Goal: Check status: Check status

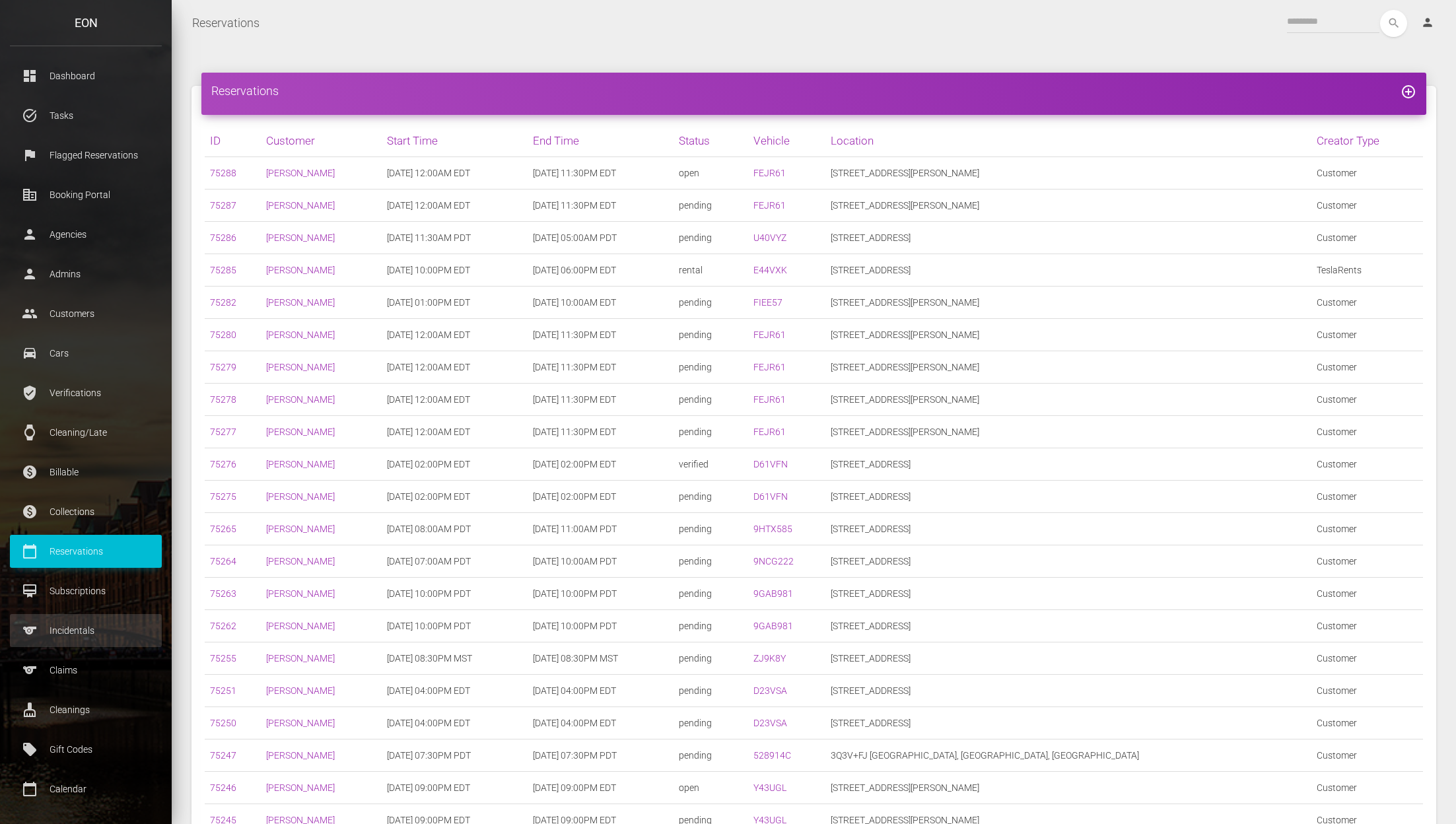
click at [101, 617] on link "sports Incidentals" at bounding box center [86, 630] width 152 height 33
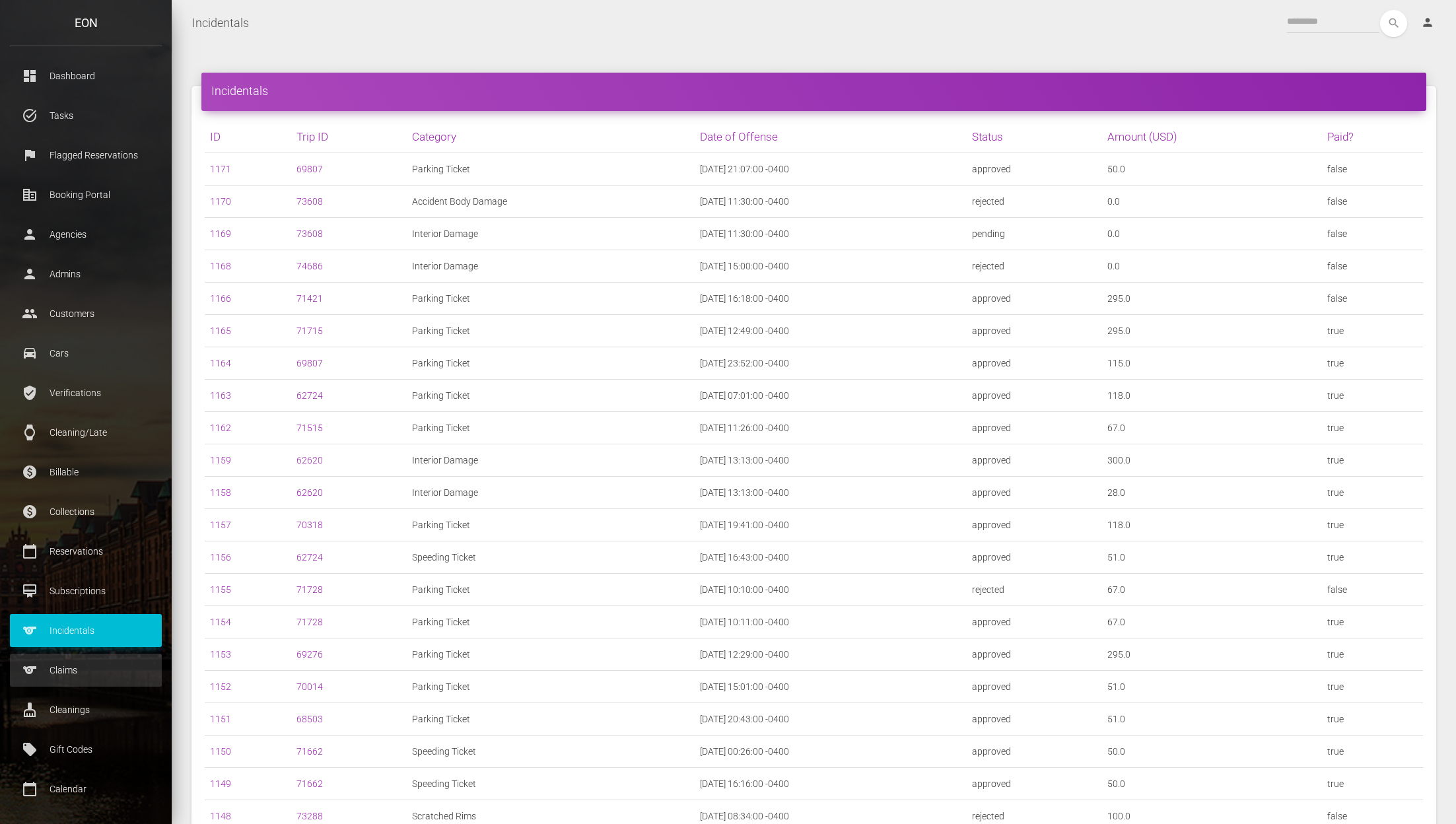
click at [80, 666] on p "Claims" at bounding box center [86, 670] width 132 height 20
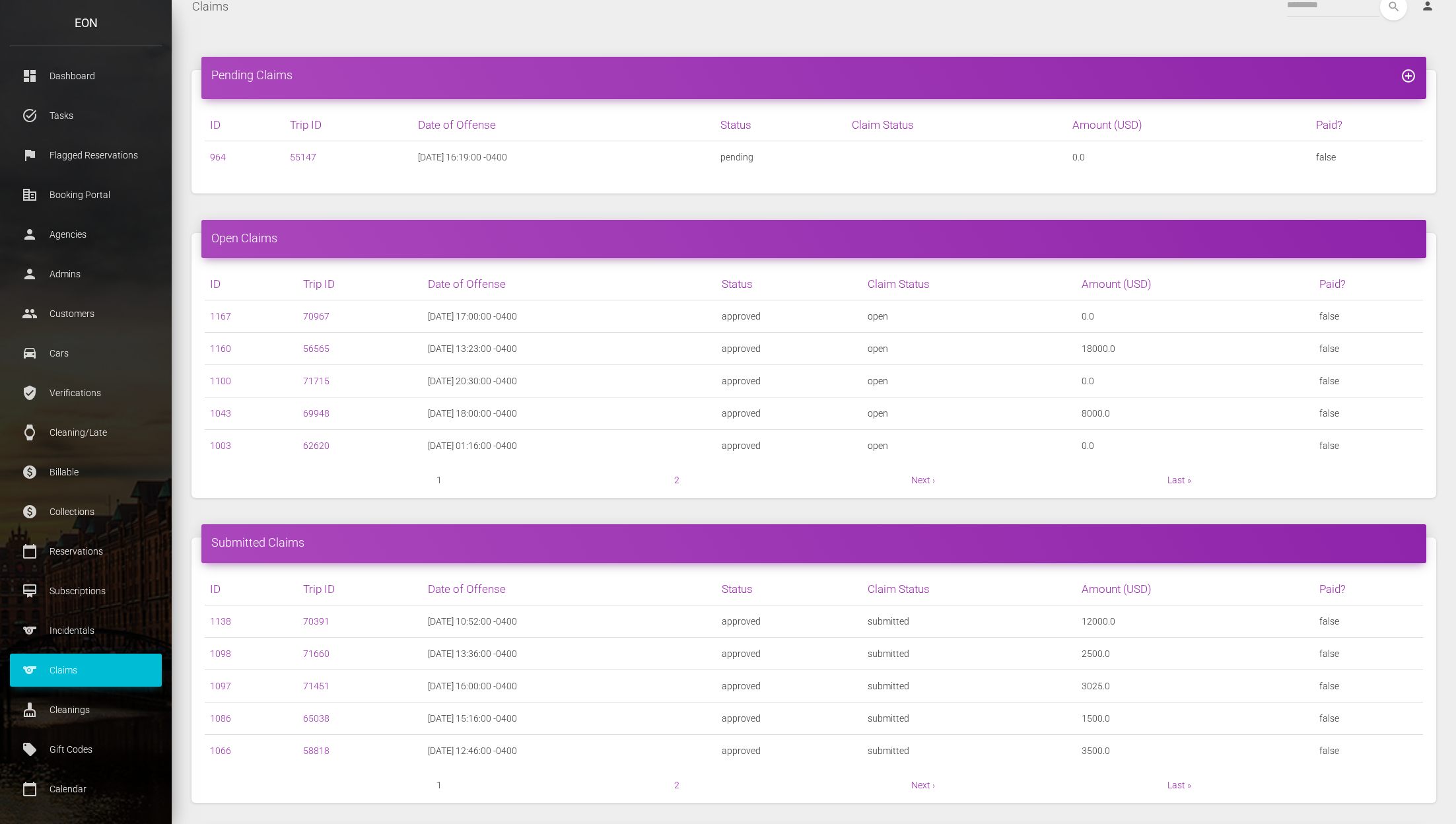
scroll to position [19, 0]
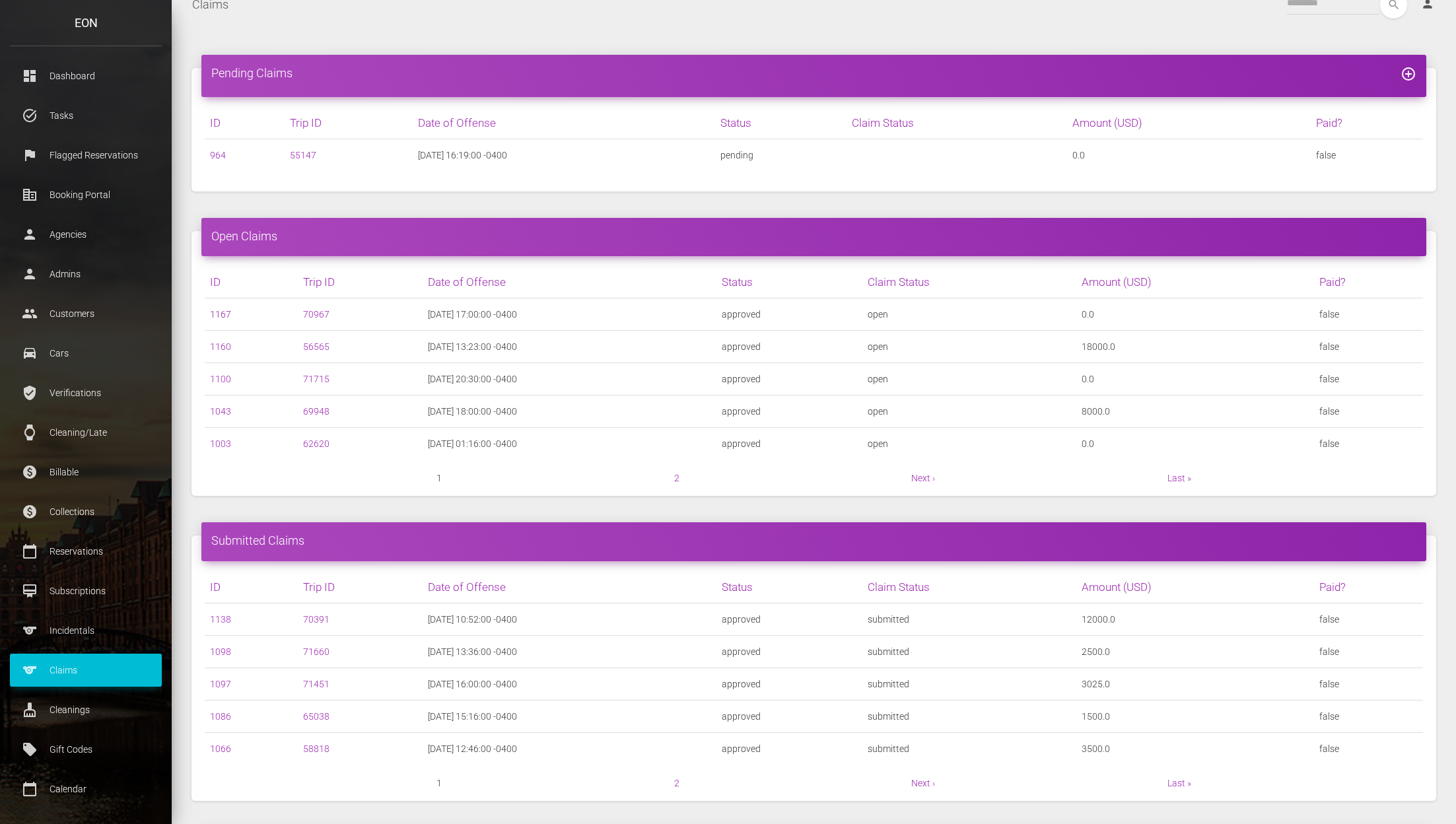
click at [219, 314] on link "1167" at bounding box center [221, 314] width 21 height 11
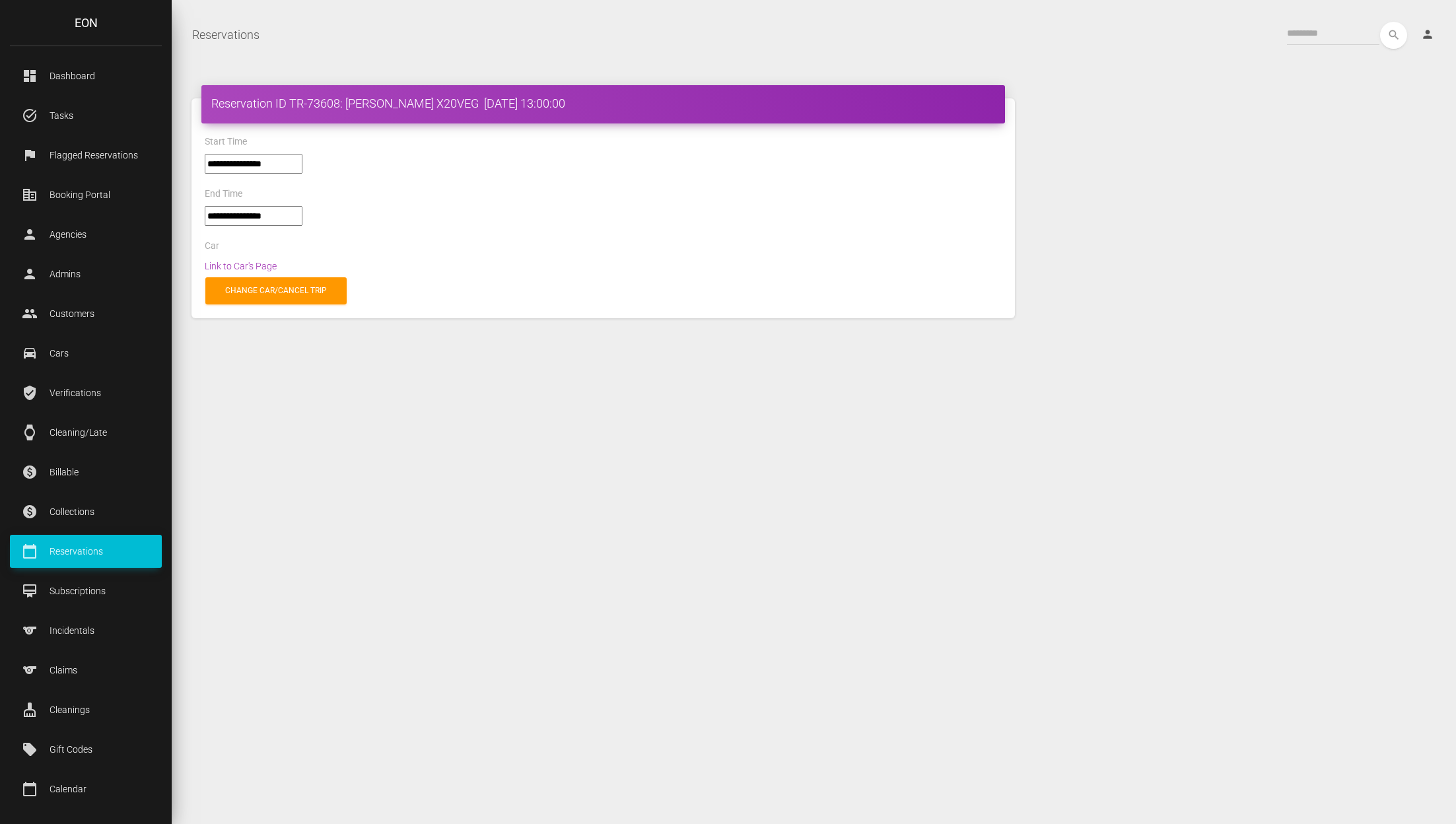
select select "*****"
select select
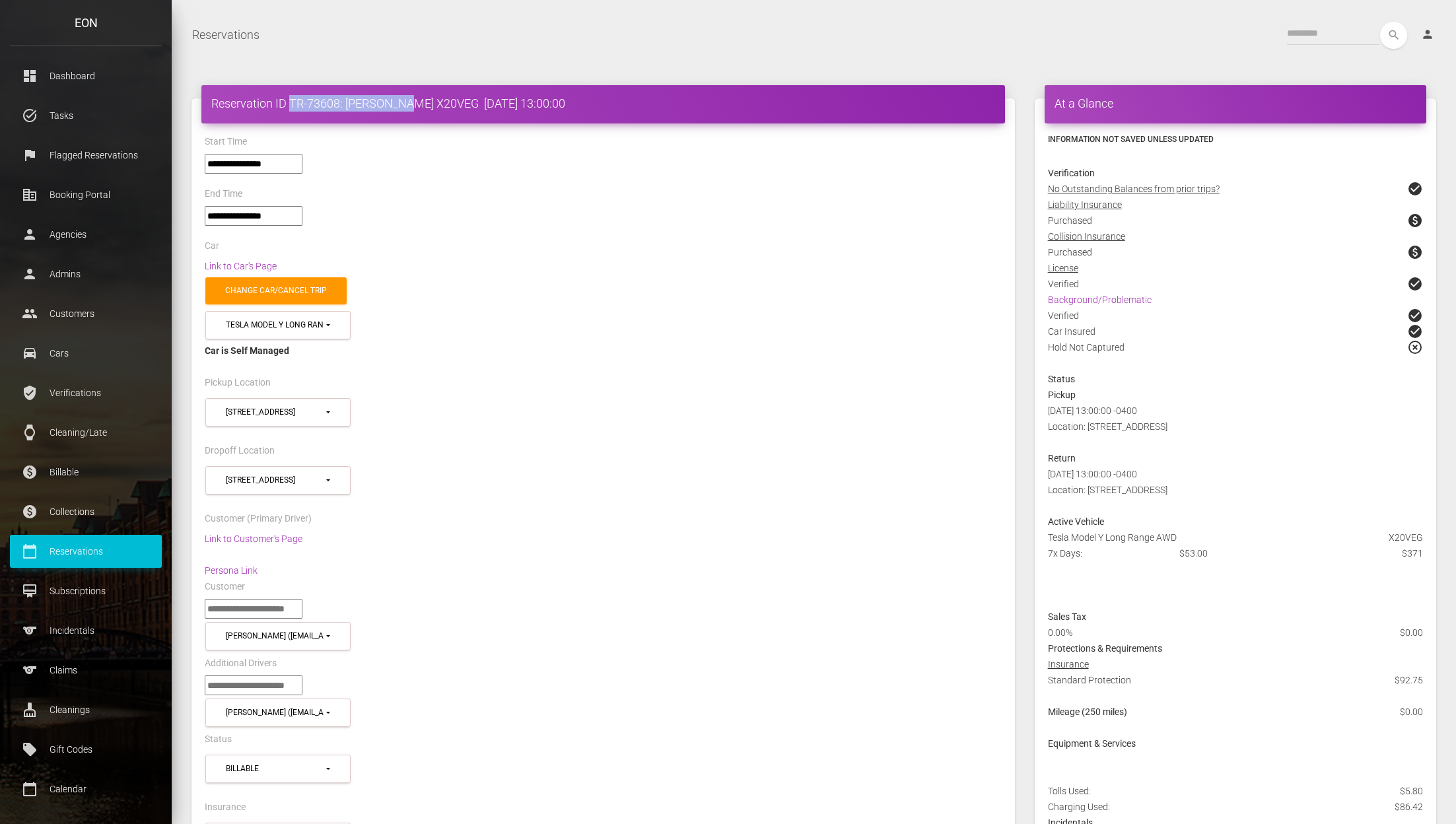
drag, startPoint x: 290, startPoint y: 98, endPoint x: 400, endPoint y: 96, distance: 110.0
click at [400, 96] on h4 "Reservation ID TR-73608: [PERSON_NAME] X20VEG [DATE] 13:00:00" at bounding box center [603, 104] width 784 height 17
copy h4 "TR-73608: [PERSON_NAME]"
